Goal: Task Accomplishment & Management: Manage account settings

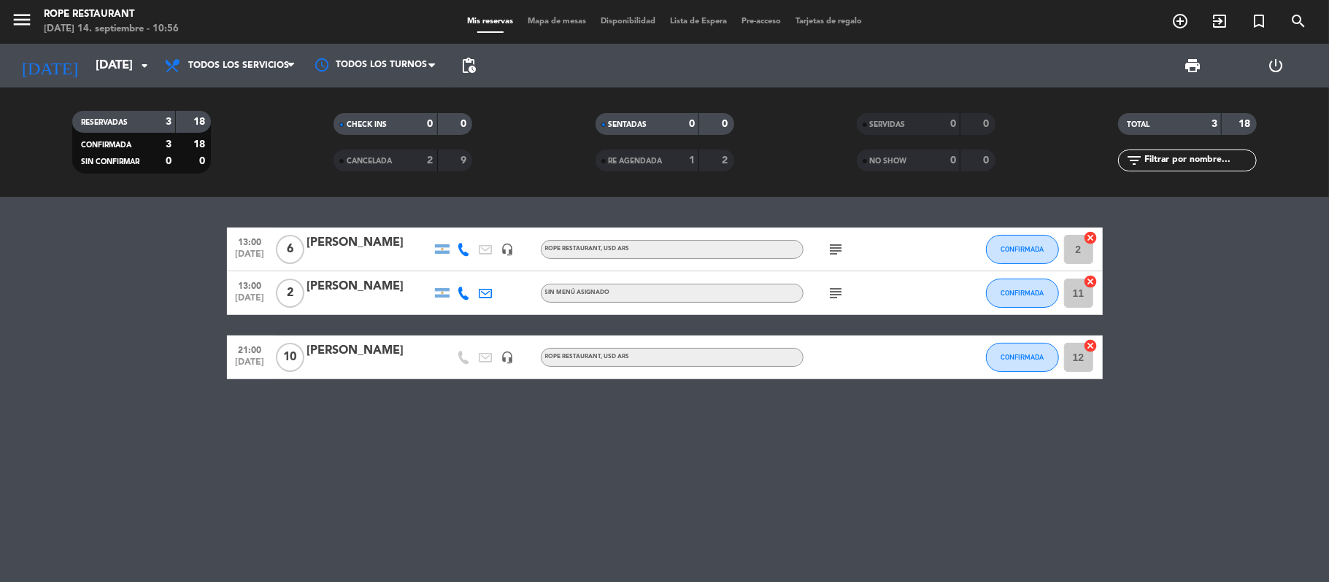
click at [287, 32] on div "menu Rope restaurant [DATE] 14. septiembre - 10:56" at bounding box center [166, 22] width 332 height 34
click at [269, 63] on span "Todos los servicios" at bounding box center [238, 66] width 101 height 10
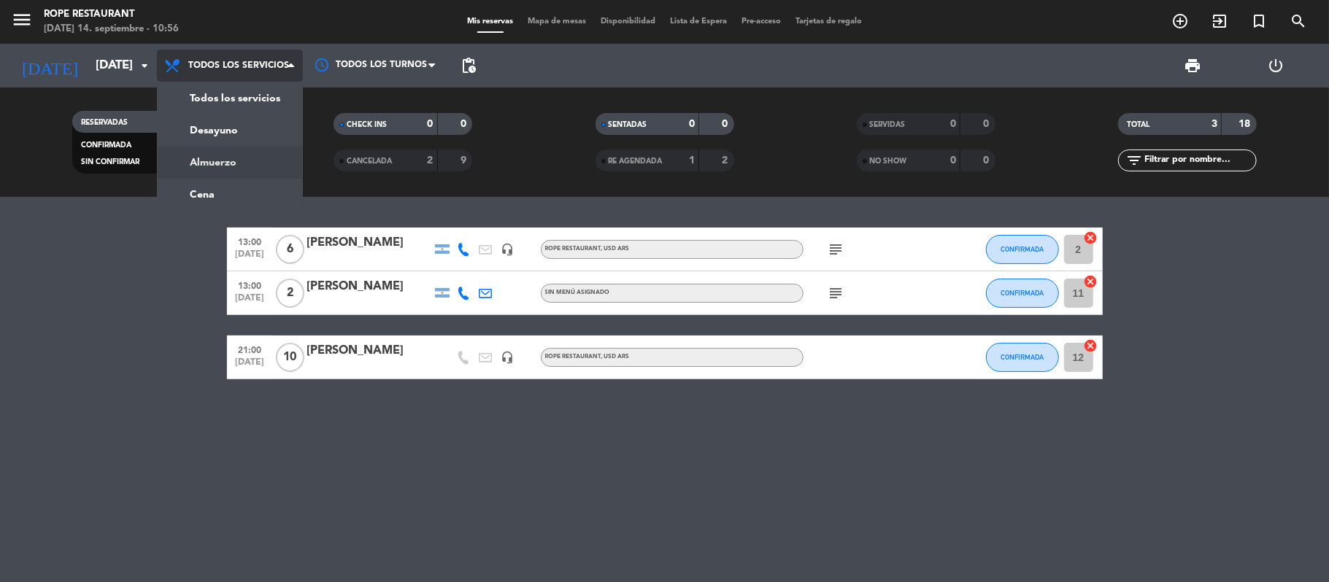
click at [254, 152] on div "menu Rope restaurant [DATE] 14. septiembre - 10:56 Mis reservas Mapa de mesas D…" at bounding box center [664, 98] width 1329 height 197
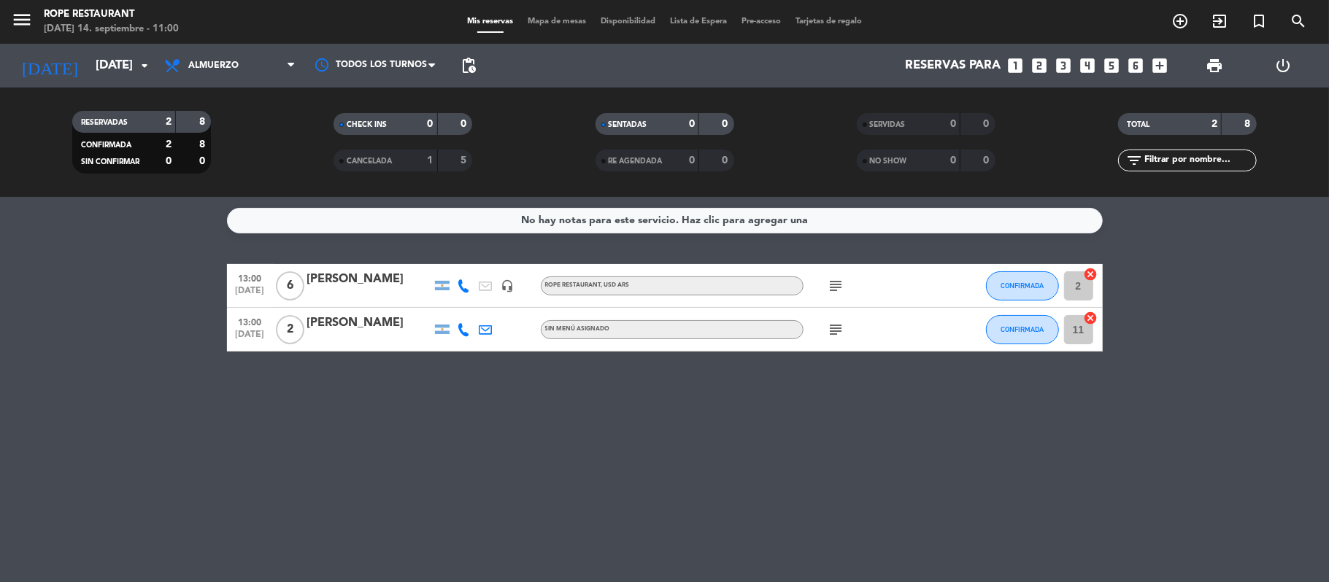
drag, startPoint x: 250, startPoint y: 185, endPoint x: 277, endPoint y: 175, distance: 29.3
click at [250, 187] on div "RESERVADAS 2 8 CONFIRMADA 2 8 SIN CONFIRMAR 0 0 CHECK INS 0 0 CANCELADA 1 5 SEN…" at bounding box center [664, 142] width 1329 height 109
click at [91, 50] on div "[DATE] [DATE] arrow_drop_down" at bounding box center [84, 66] width 146 height 32
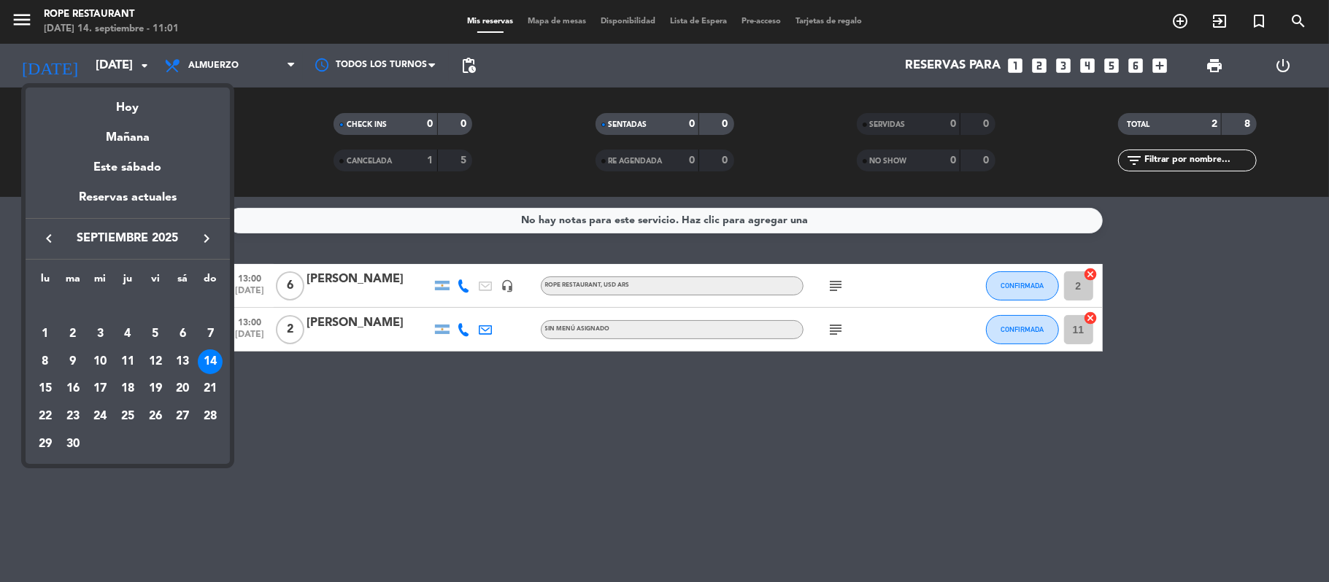
click at [34, 26] on div at bounding box center [664, 291] width 1329 height 582
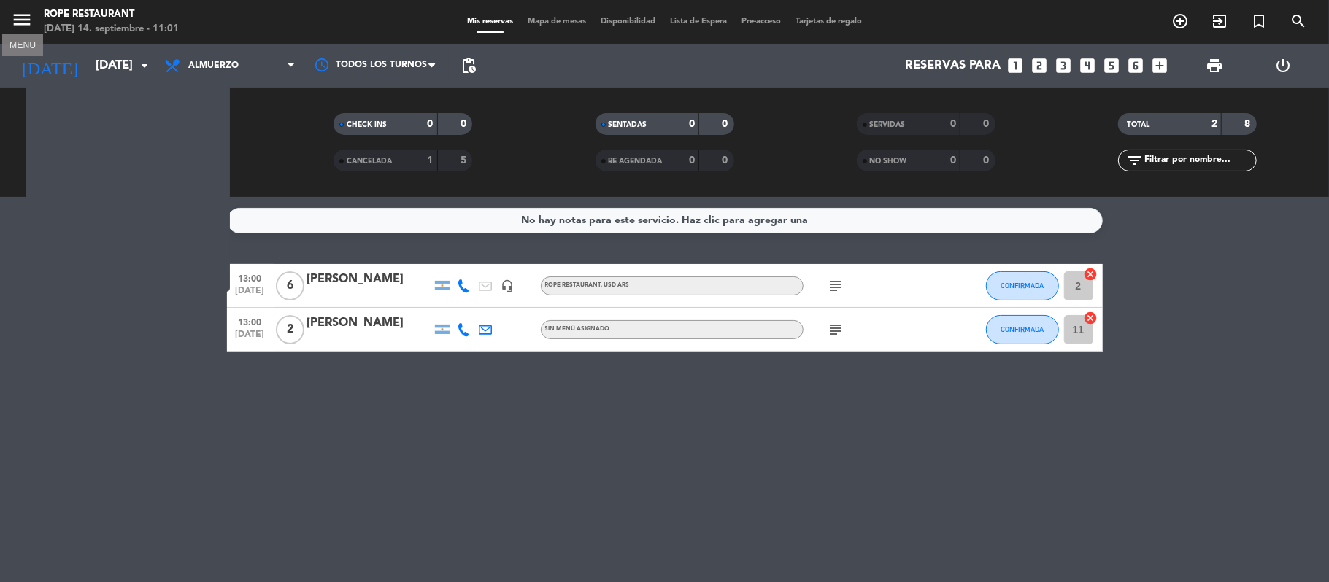
click at [20, 21] on icon "menu" at bounding box center [22, 20] width 22 height 22
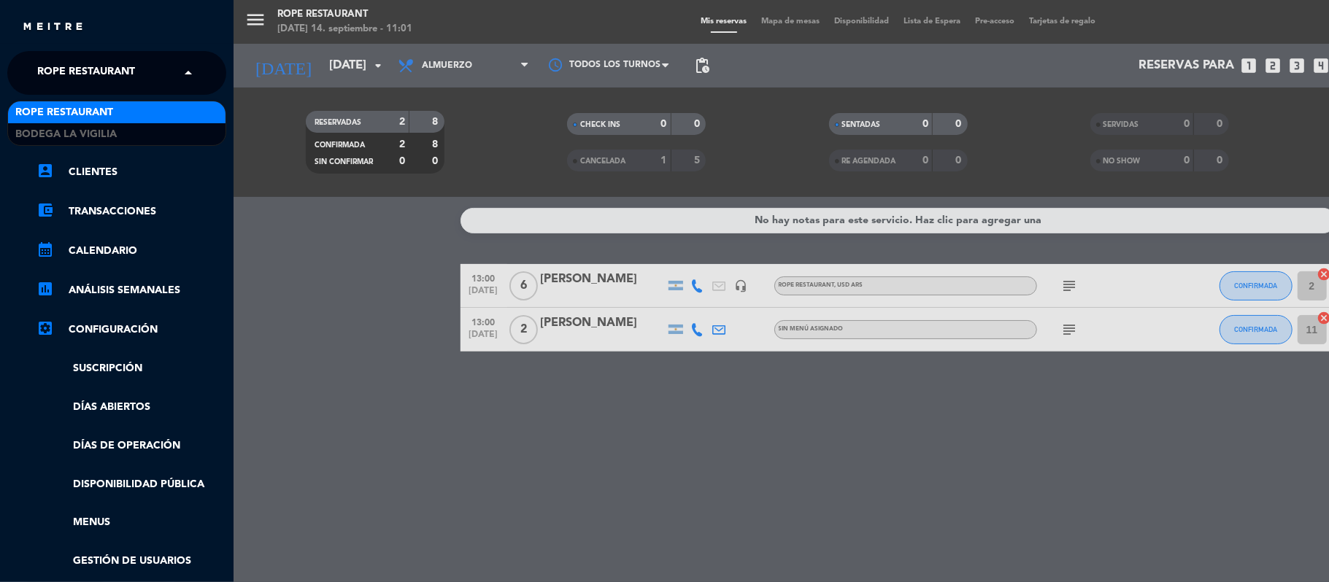
click at [74, 71] on span "Rope restaurant" at bounding box center [86, 73] width 98 height 31
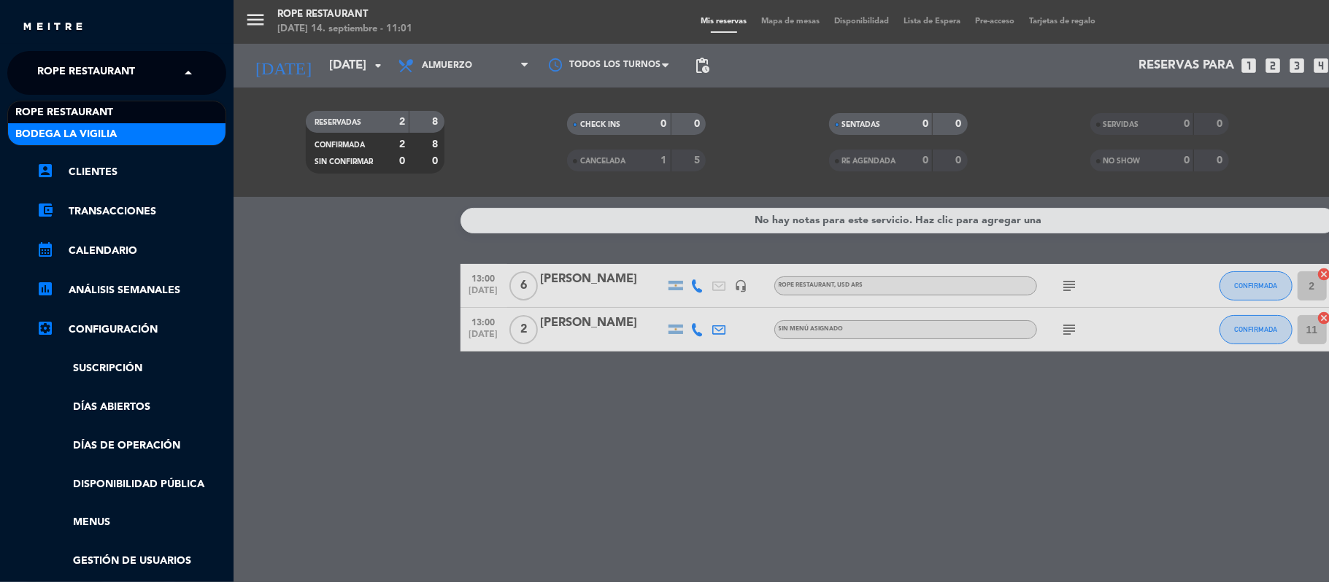
click at [70, 142] on span "Bodega La Vigilia" at bounding box center [65, 134] width 101 height 17
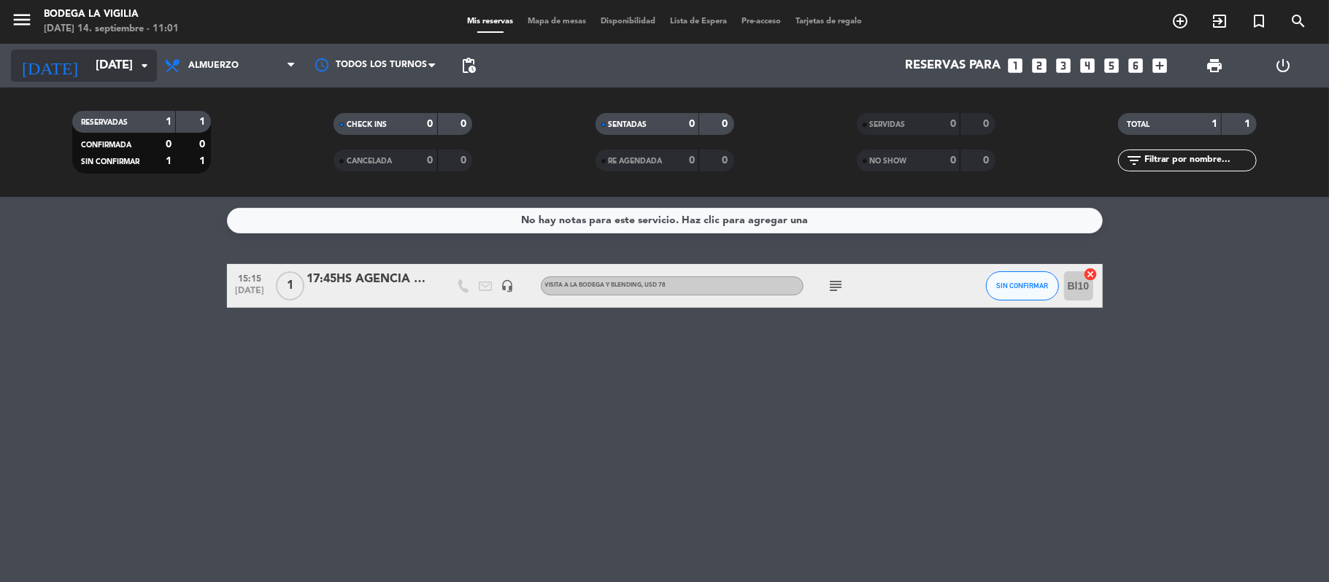
click at [88, 54] on input "[DATE]" at bounding box center [167, 66] width 158 height 28
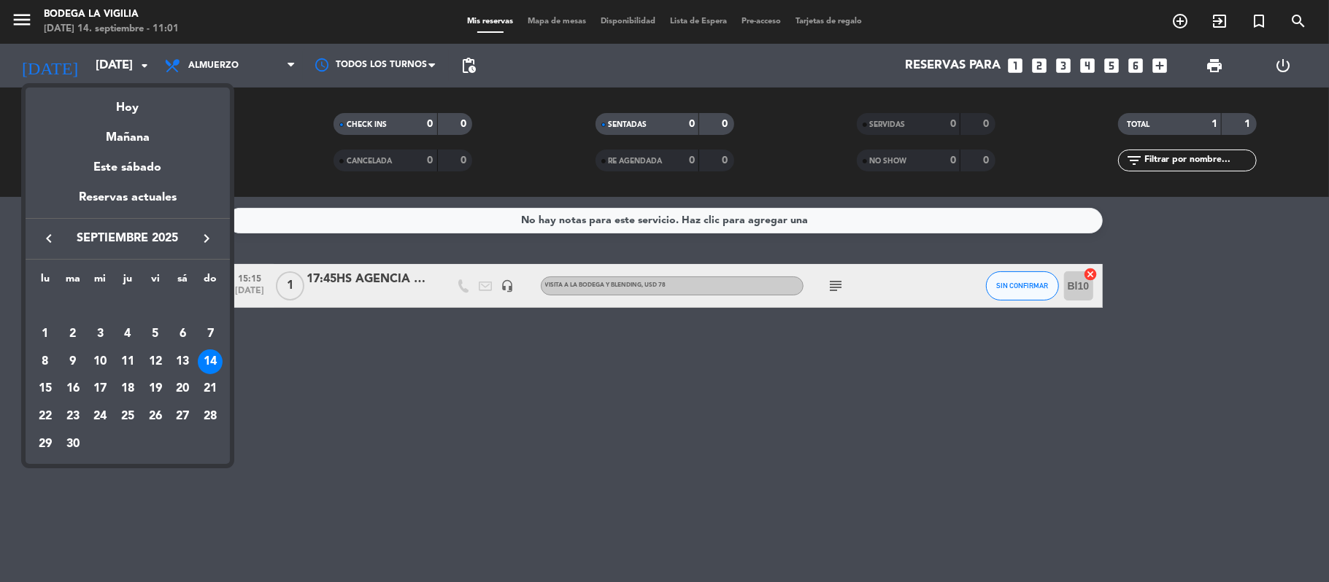
drag, startPoint x: 178, startPoint y: 360, endPoint x: 30, endPoint y: 98, distance: 301.6
click at [178, 360] on div "13" at bounding box center [182, 362] width 25 height 25
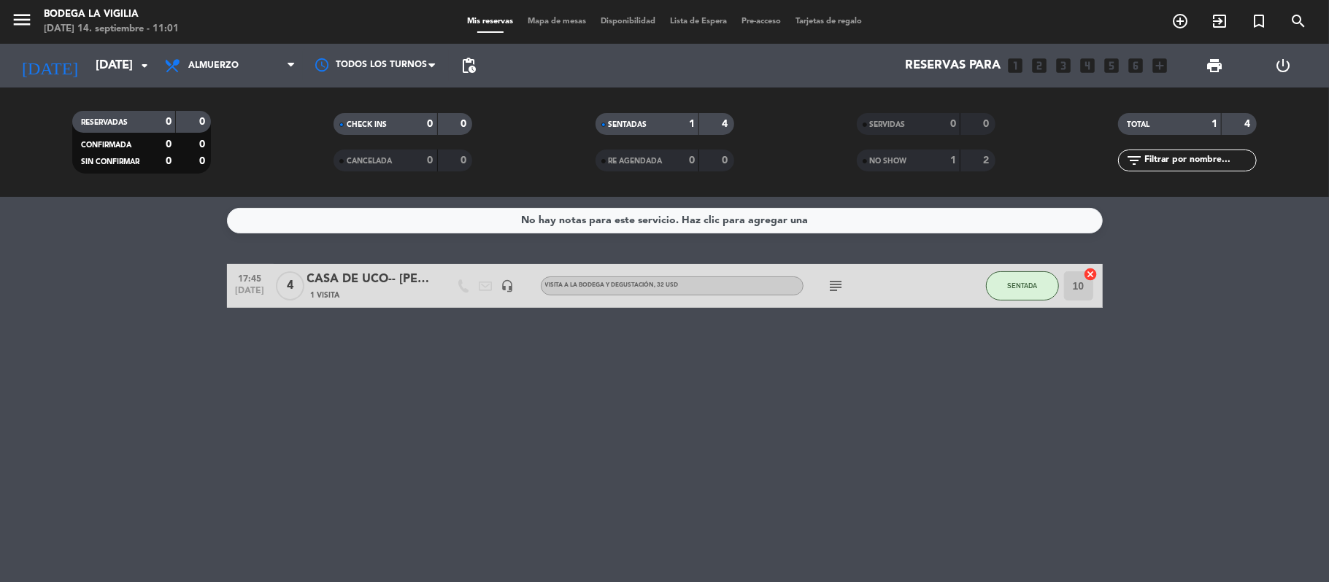
click at [909, 169] on div "NO SHOW 1 2" at bounding box center [926, 161] width 139 height 22
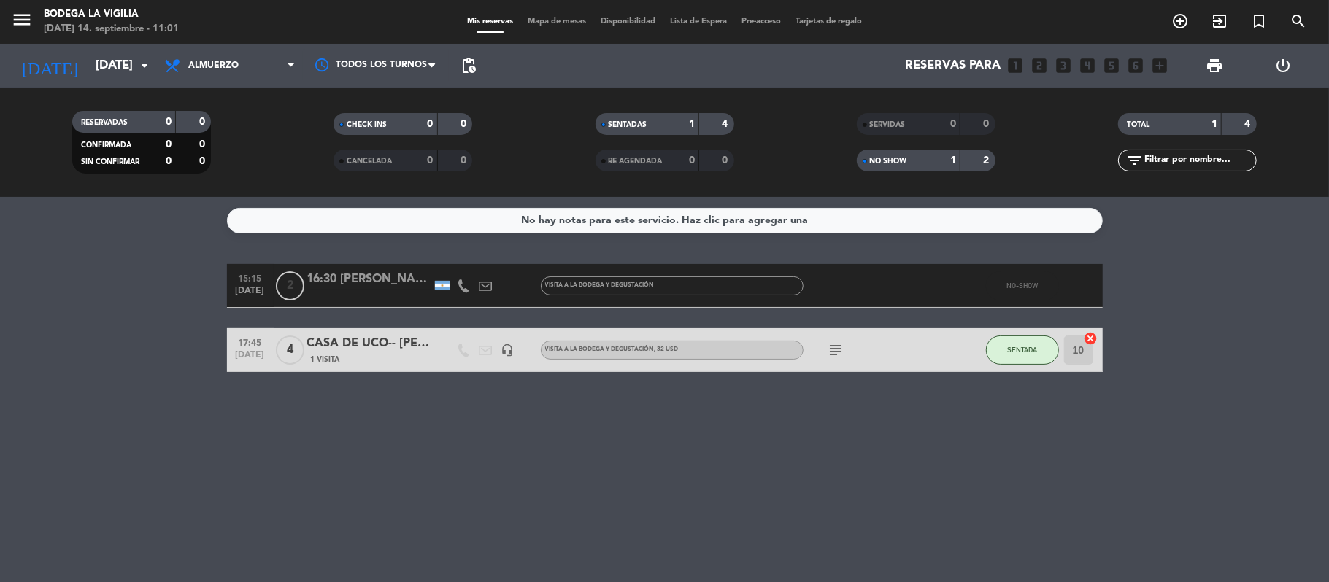
click at [882, 170] on div "NO SHOW 1 2" at bounding box center [926, 161] width 139 height 22
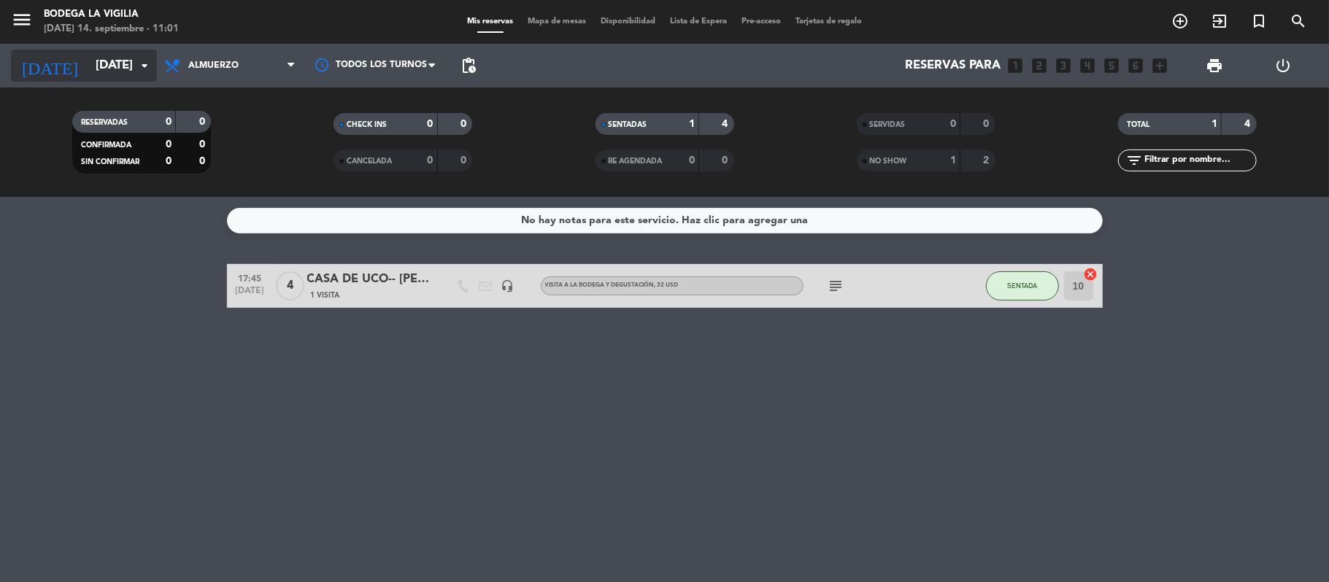
click at [88, 62] on input "[DATE]" at bounding box center [167, 66] width 158 height 28
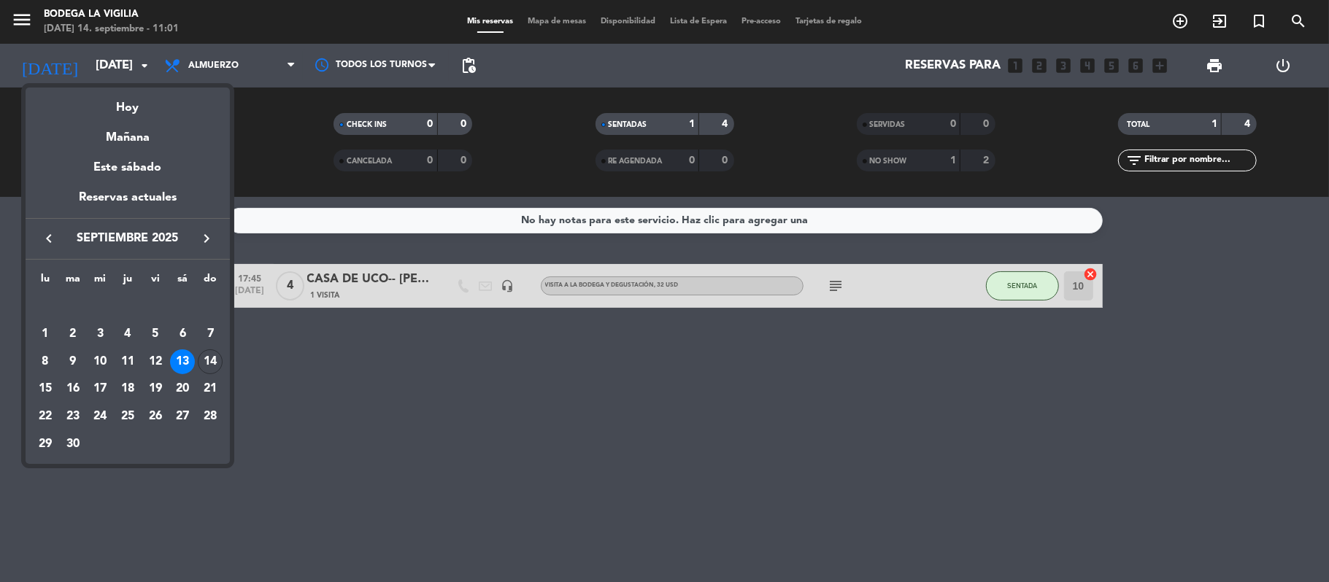
click at [124, 102] on div "Hoy" at bounding box center [128, 103] width 204 height 30
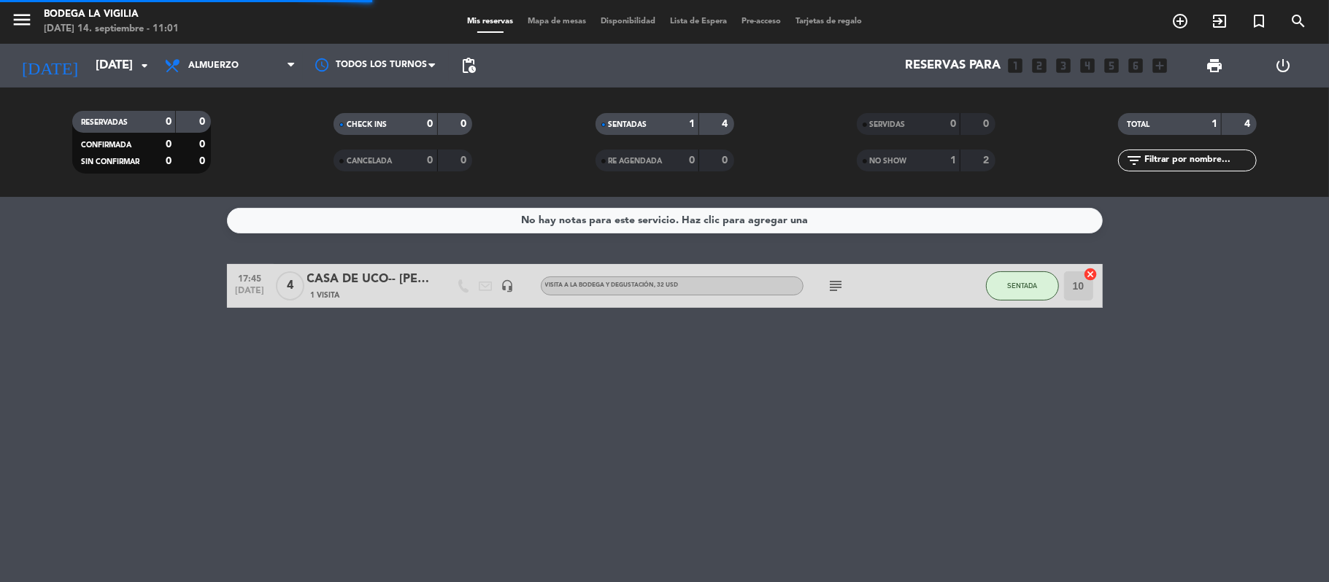
click at [36, 23] on span "menu" at bounding box center [27, 22] width 33 height 34
click at [12, 15] on icon "menu" at bounding box center [22, 20] width 22 height 22
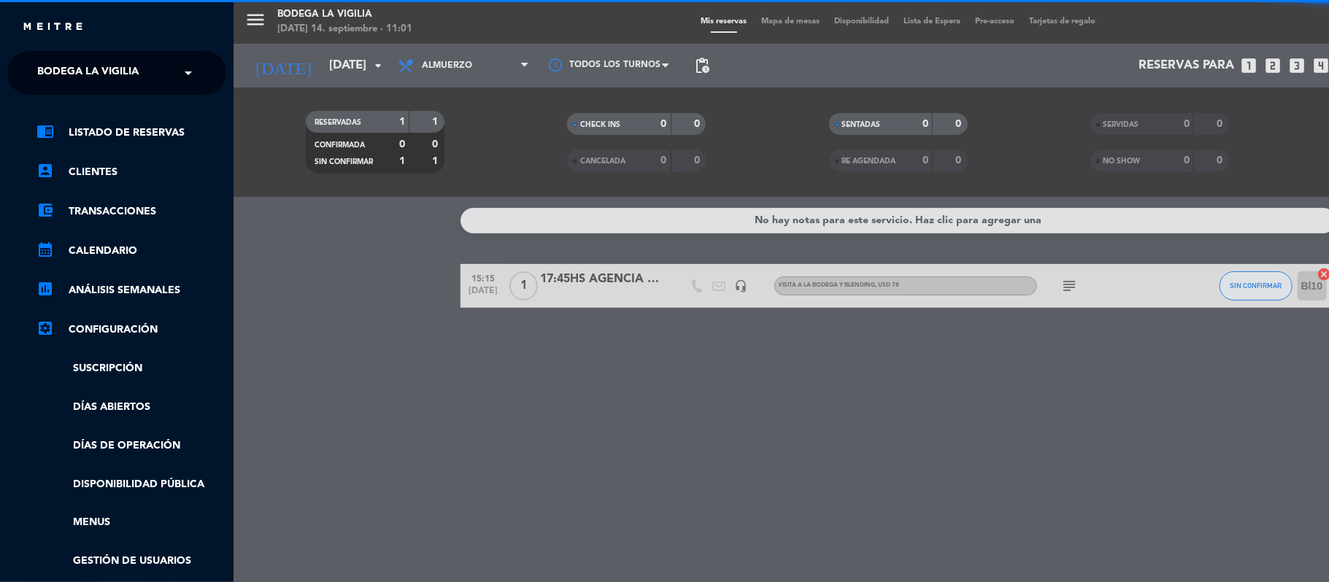
click at [141, 93] on ng-select "× Bodega La Vigilia ×" at bounding box center [116, 73] width 219 height 44
click at [141, 77] on div "× Bodega La Vigilia" at bounding box center [95, 73] width 129 height 31
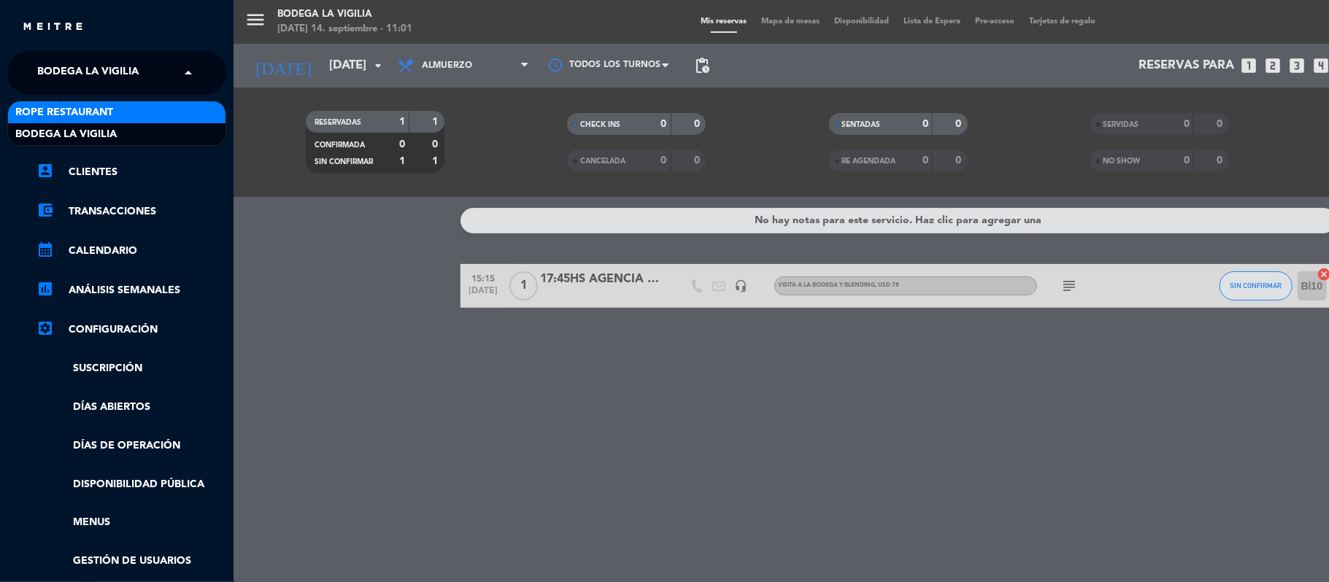
click at [141, 109] on div "Rope restaurant" at bounding box center [116, 112] width 217 height 22
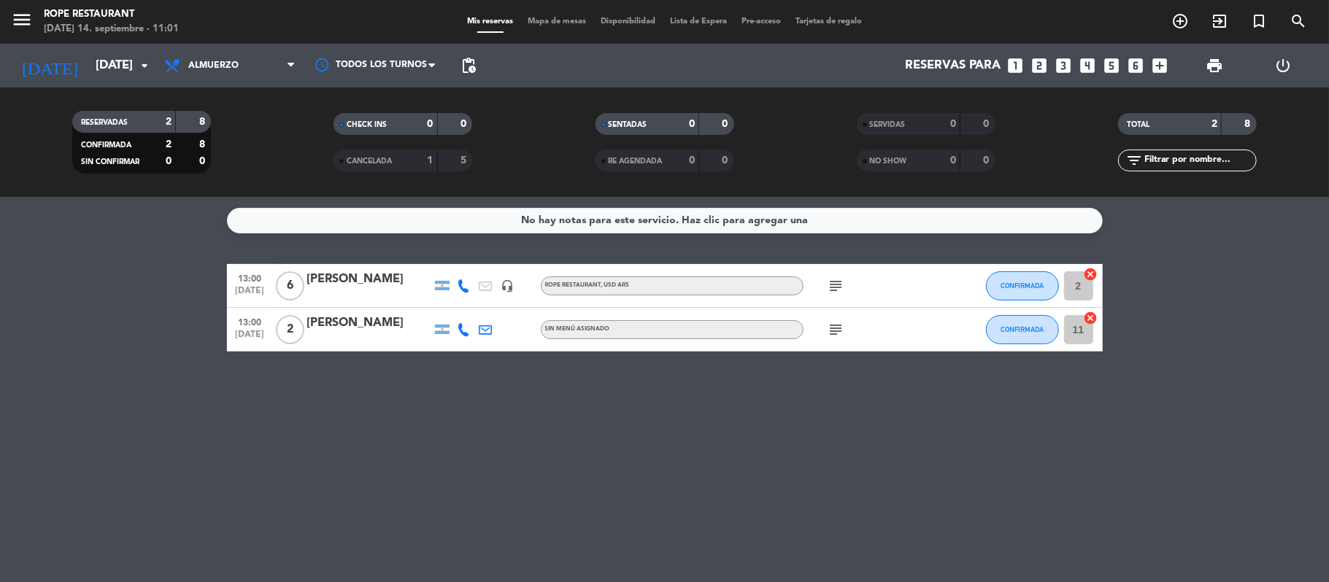
click at [480, 73] on span "pending_actions" at bounding box center [468, 65] width 29 height 29
click at [468, 64] on span "pending_actions" at bounding box center [469, 66] width 18 height 18
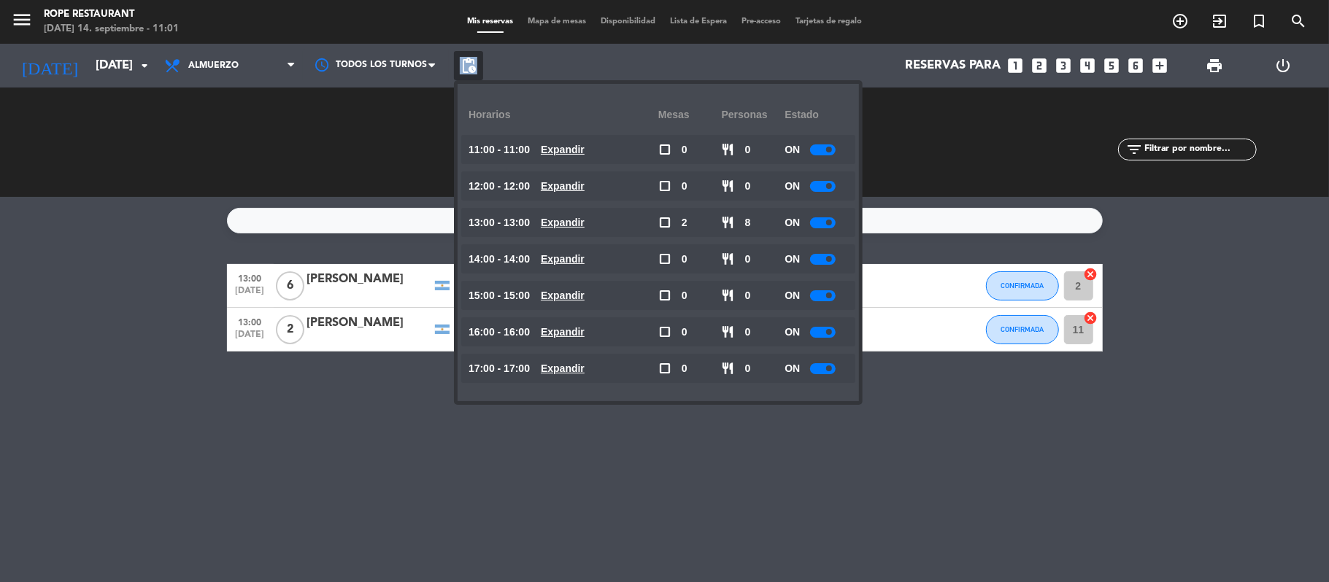
click at [468, 64] on span "pending_actions" at bounding box center [469, 66] width 18 height 18
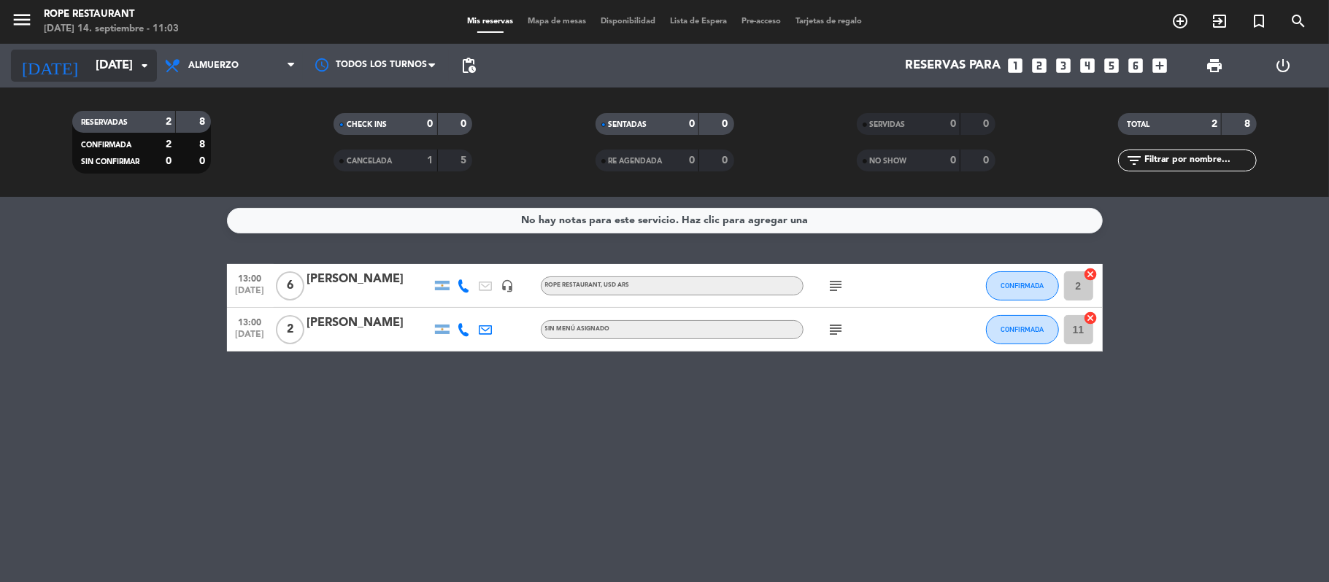
click at [118, 60] on input "[DATE]" at bounding box center [167, 66] width 158 height 28
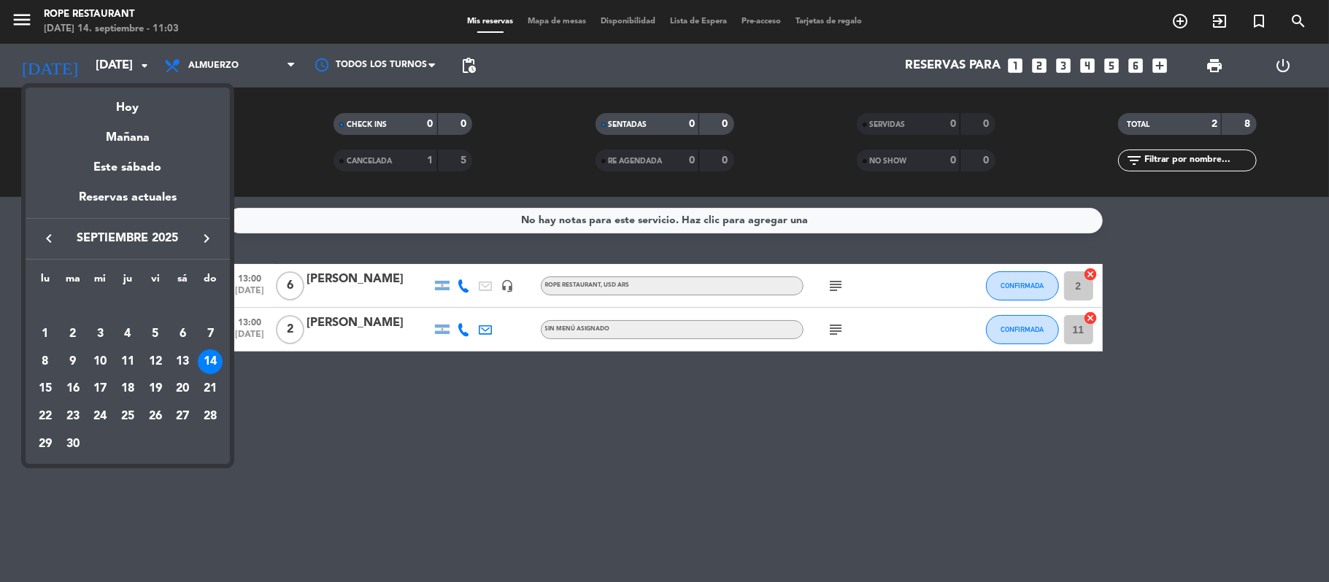
click at [210, 86] on mat-datepicker-content "semana que viene esta semana semana previa misma semana del año anterior [DATE]…" at bounding box center [128, 274] width 204 height 380
click at [216, 66] on div at bounding box center [664, 291] width 1329 height 582
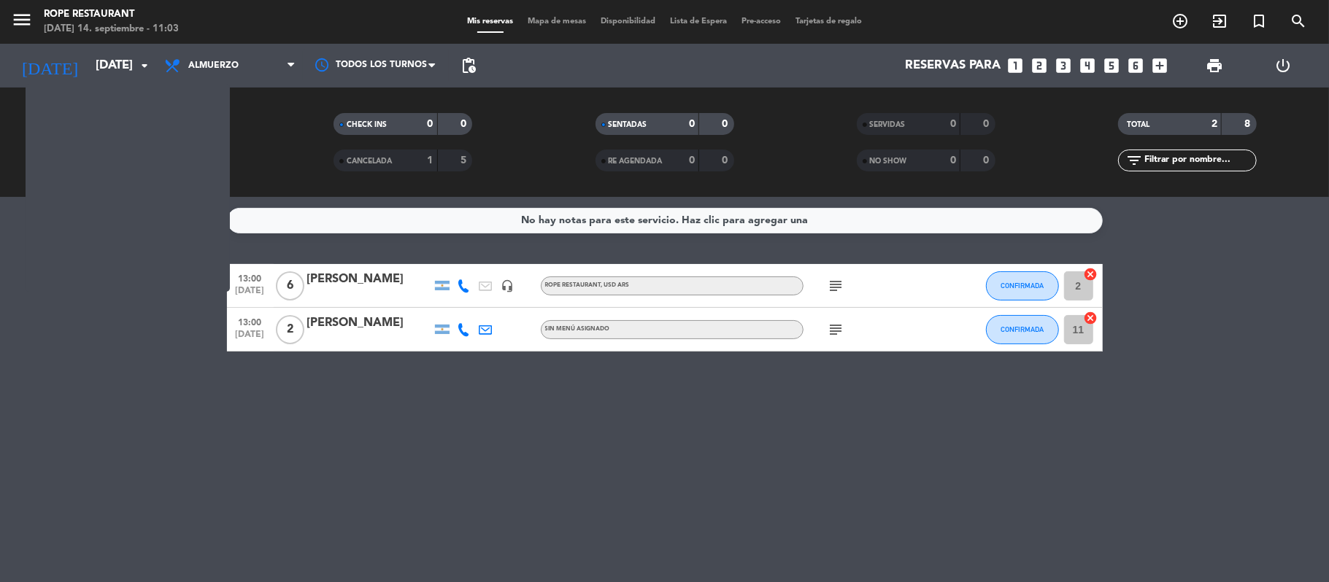
click at [216, 66] on span "Almuerzo" at bounding box center [213, 66] width 50 height 10
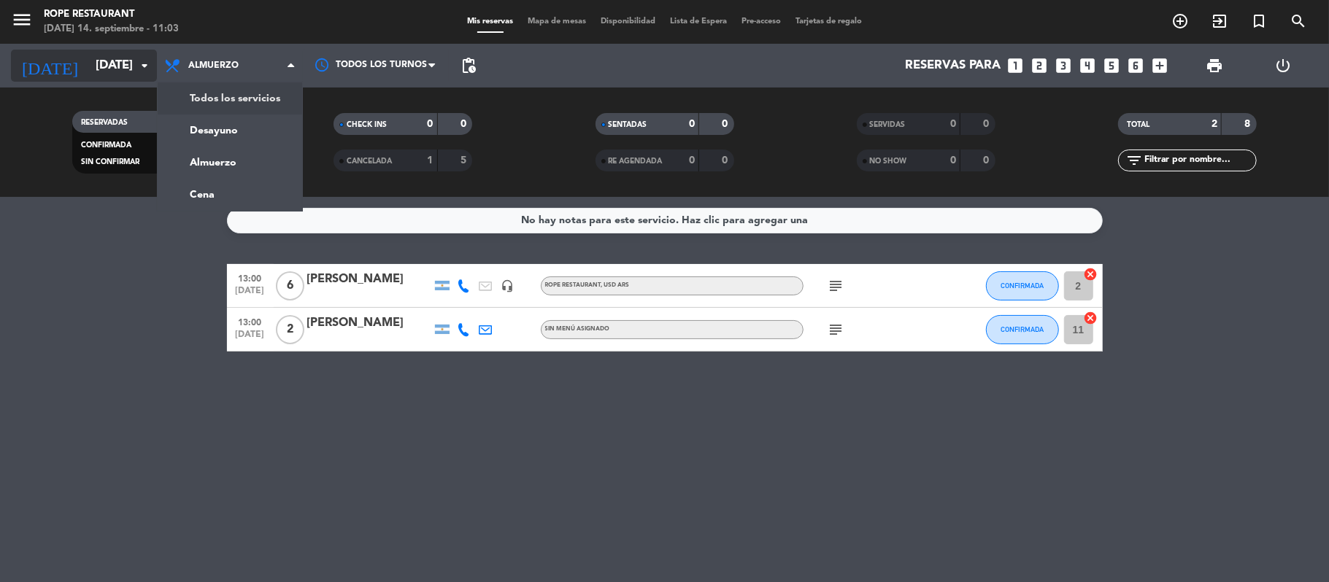
click at [232, 98] on div "menu Rope restaurant [DATE] 14. septiembre - 11:03 Mis reservas Mapa de mesas D…" at bounding box center [664, 98] width 1329 height 197
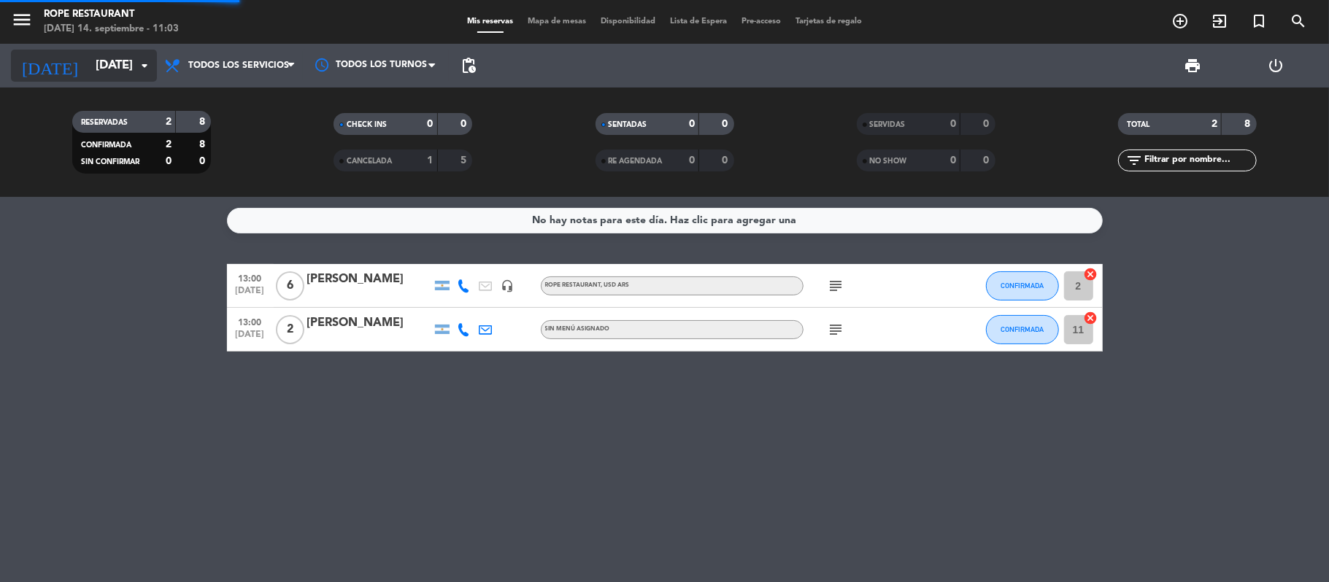
click at [102, 59] on input "[DATE]" at bounding box center [167, 66] width 158 height 28
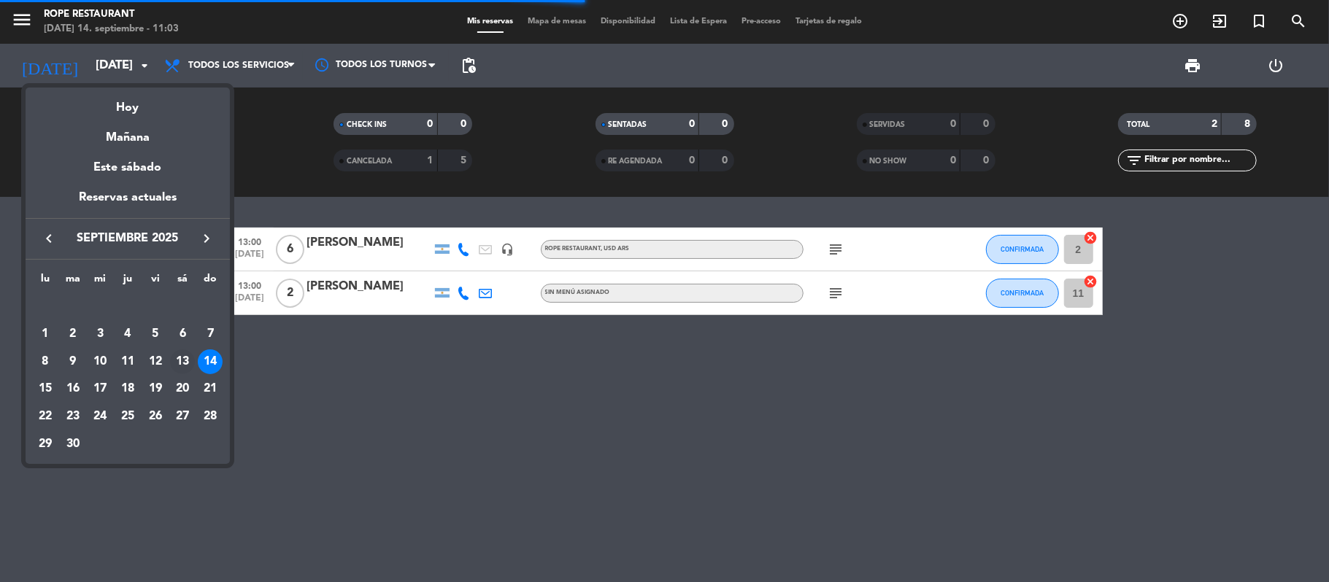
click at [175, 363] on div "13" at bounding box center [182, 362] width 25 height 25
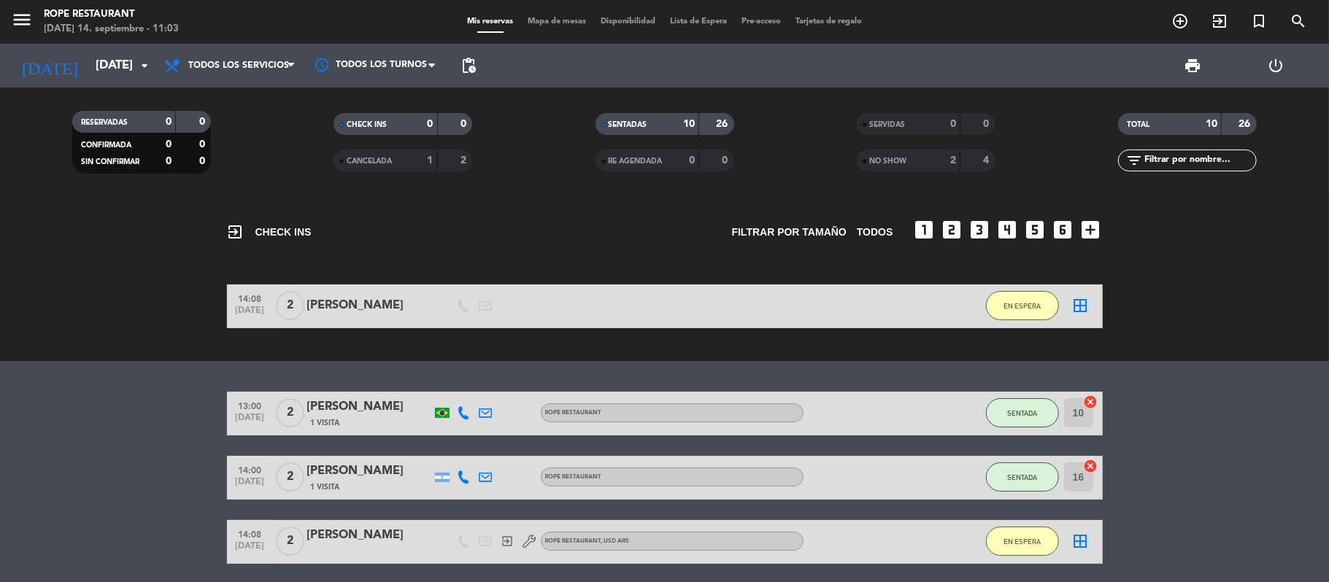
click at [887, 158] on span "NO SHOW" at bounding box center [888, 161] width 37 height 7
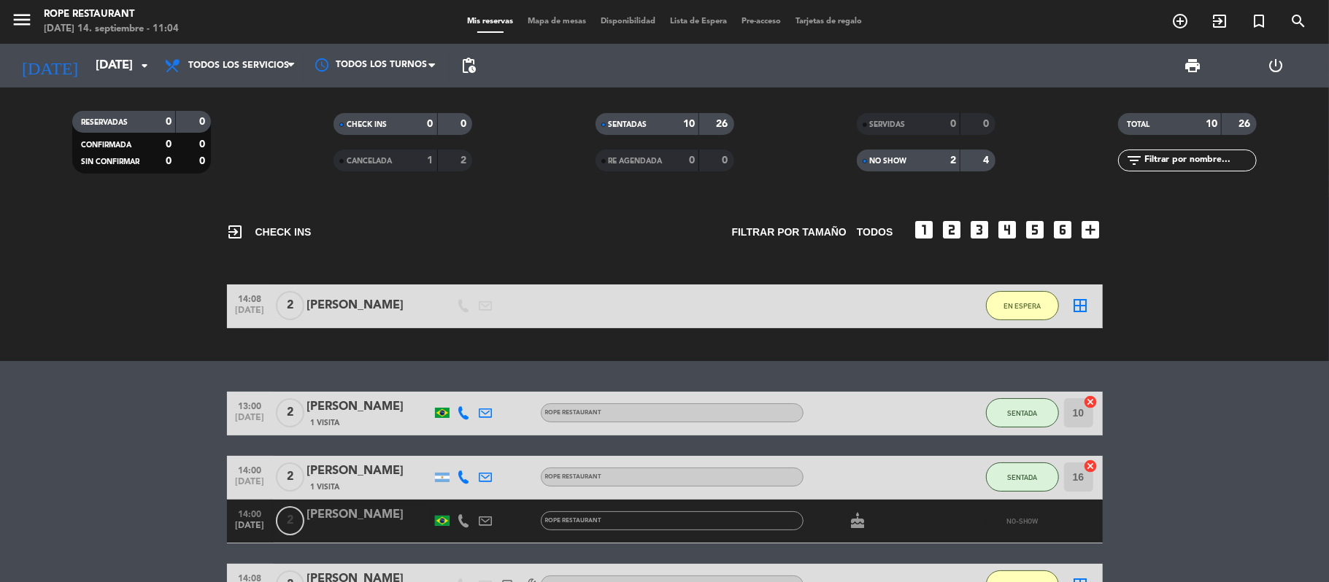
click at [876, 165] on div "NO SHOW" at bounding box center [893, 161] width 67 height 17
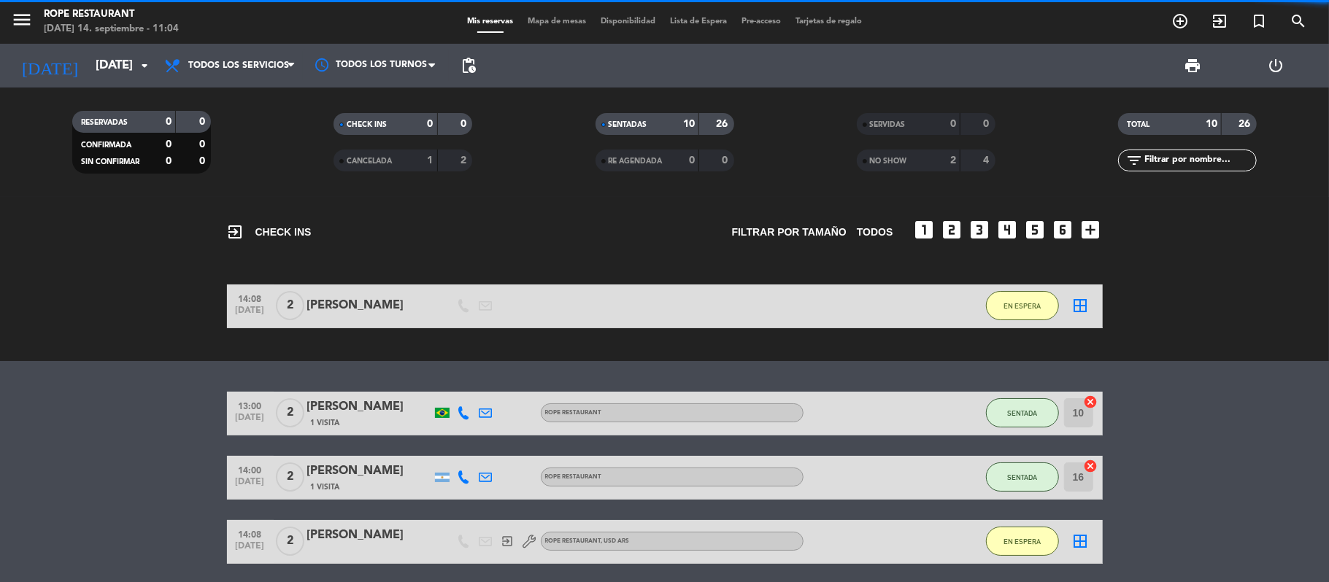
click at [384, 159] on span "CANCELADA" at bounding box center [369, 161] width 45 height 7
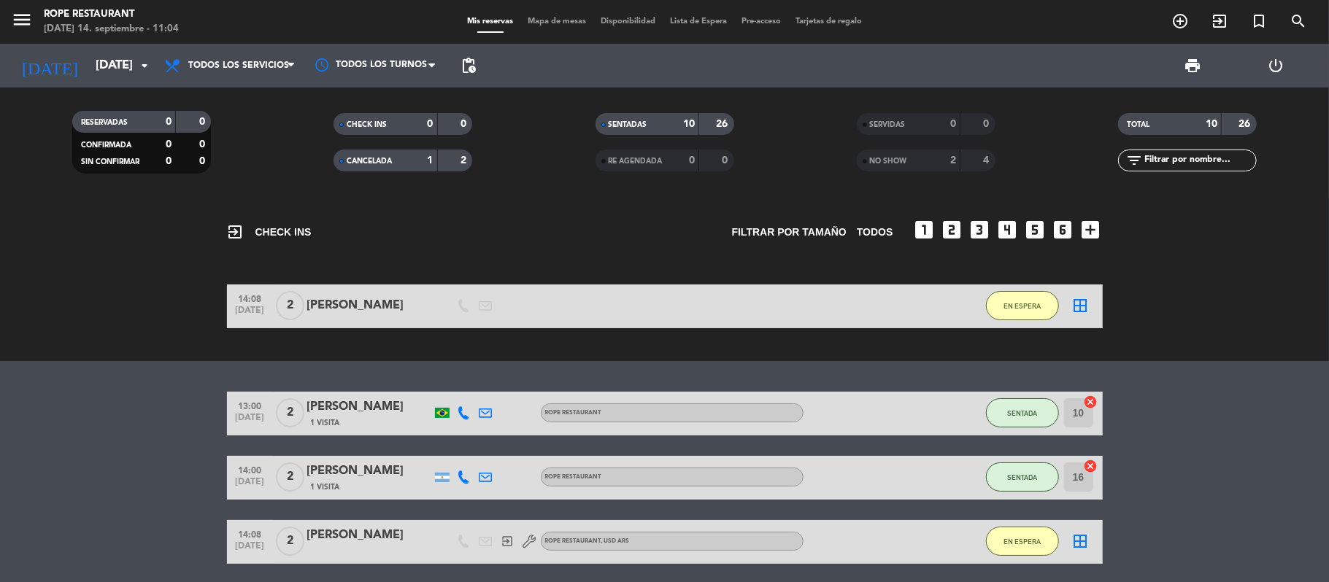
drag, startPoint x: 378, startPoint y: 156, endPoint x: 238, endPoint y: 120, distance: 144.8
click at [379, 158] on span "CANCELADA" at bounding box center [369, 161] width 45 height 7
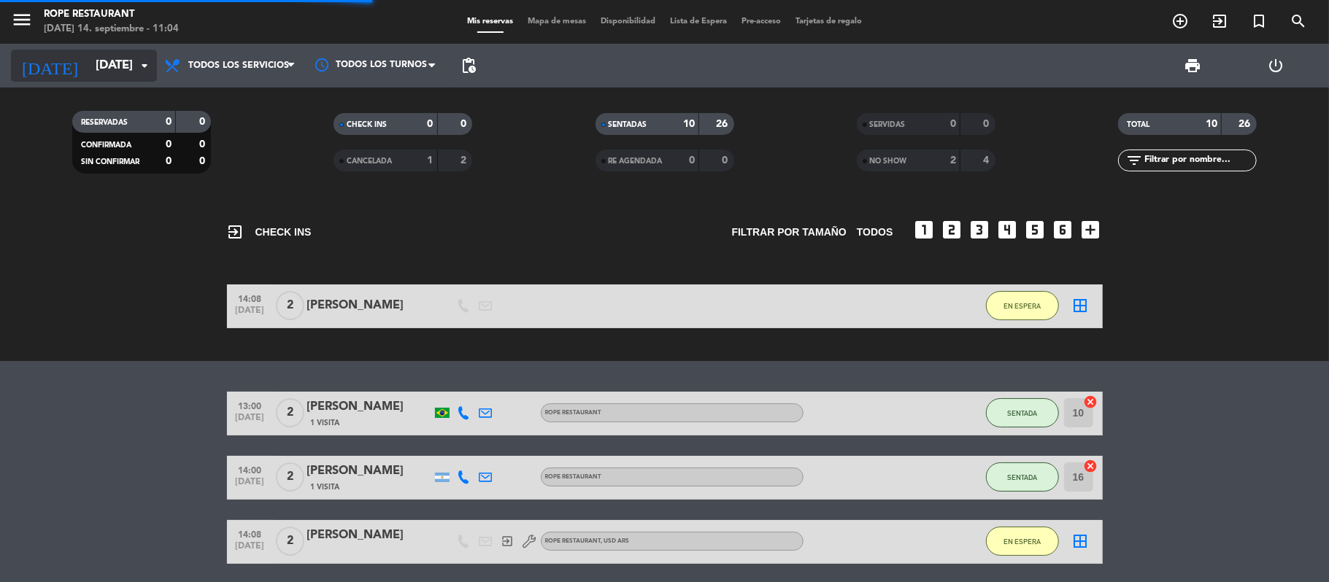
click at [134, 71] on div "[DATE] [DATE] arrow_drop_down" at bounding box center [84, 66] width 146 height 32
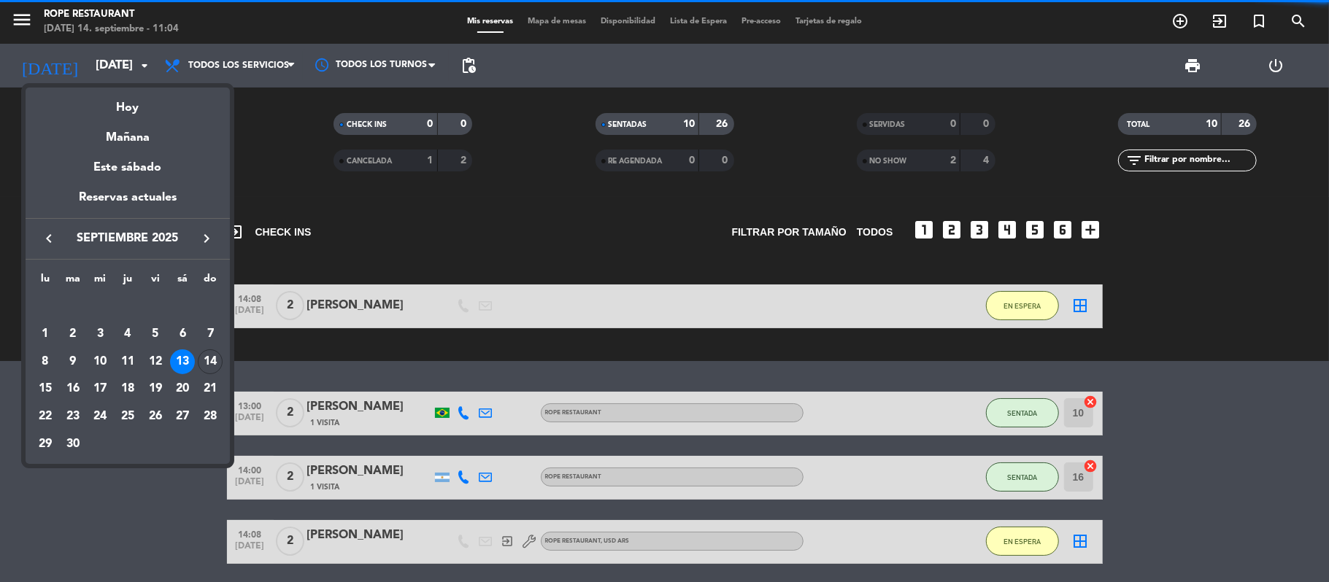
drag, startPoint x: 156, startPoint y: 104, endPoint x: 149, endPoint y: 100, distance: 8.2
click at [155, 104] on div "Hoy" at bounding box center [128, 103] width 204 height 30
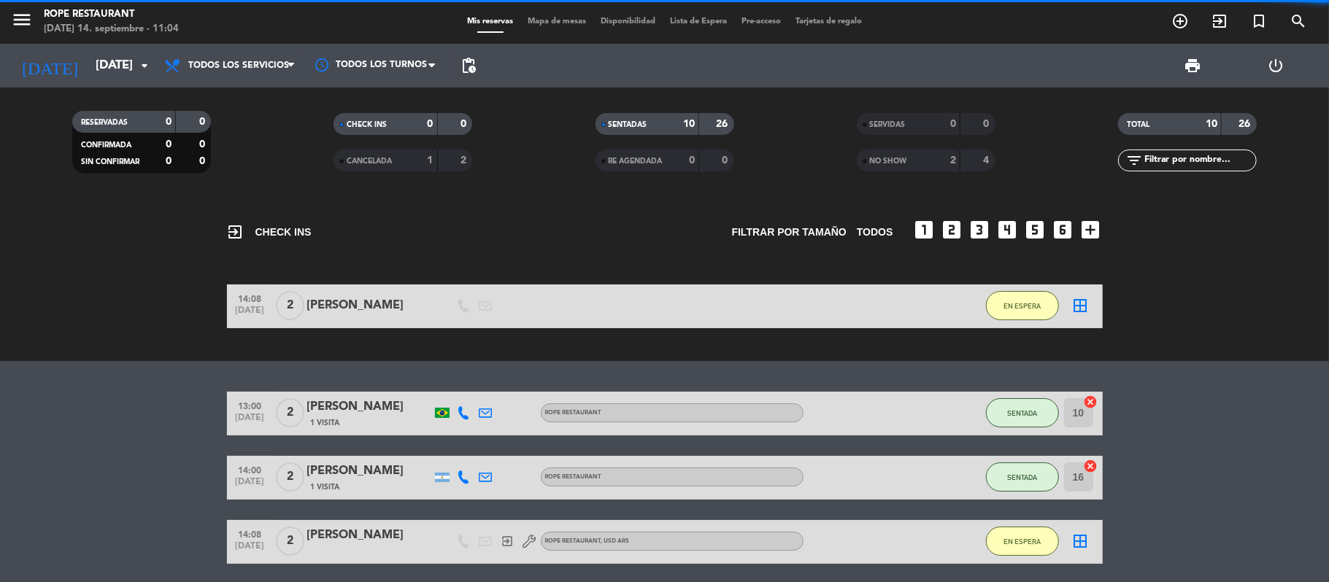
type input "[DATE]"
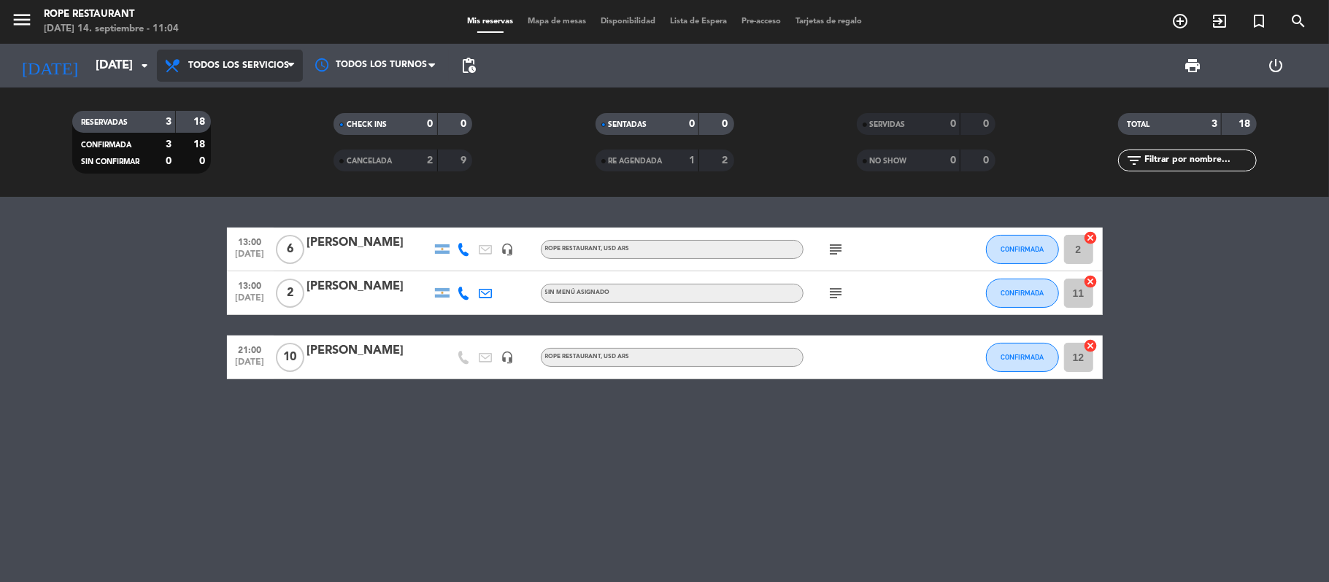
click at [271, 66] on span "Todos los servicios" at bounding box center [238, 66] width 101 height 10
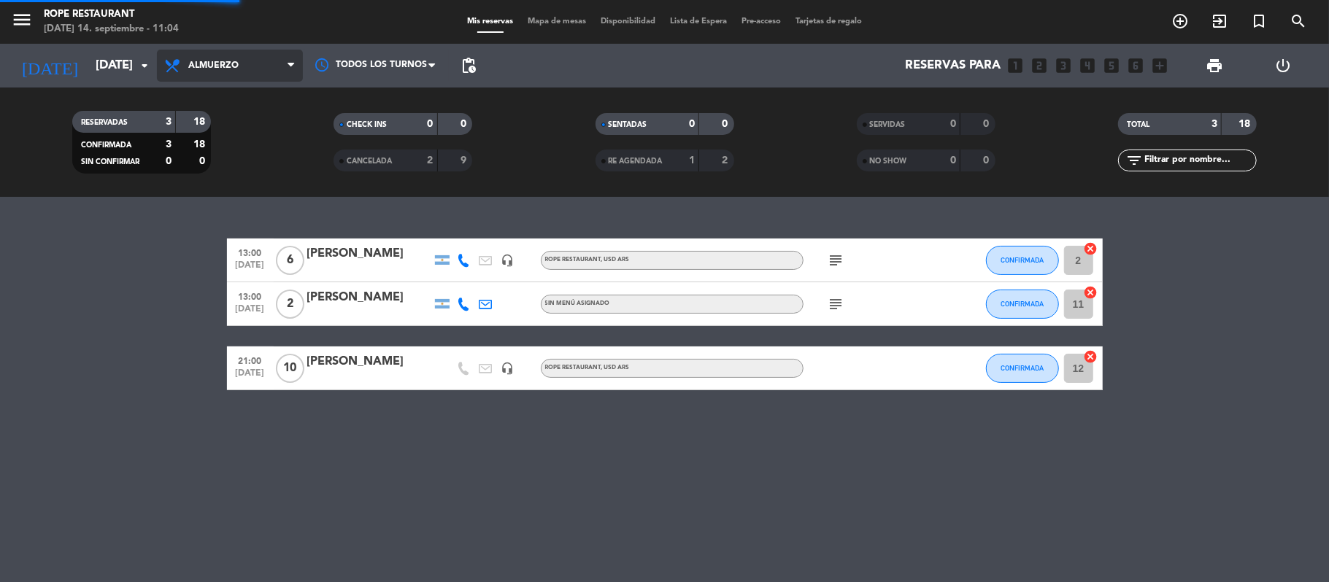
click at [251, 158] on div "menu Rope restaurant [DATE] 14. septiembre - 11:04 Mis reservas Mapa de mesas D…" at bounding box center [664, 98] width 1329 height 197
